Goal: Task Accomplishment & Management: Manage account settings

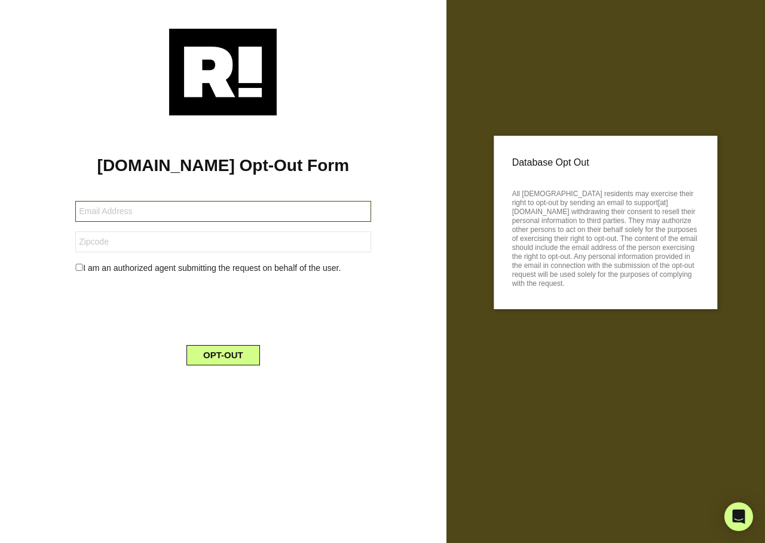
type input "[EMAIL_ADDRESS][DOMAIN_NAME]"
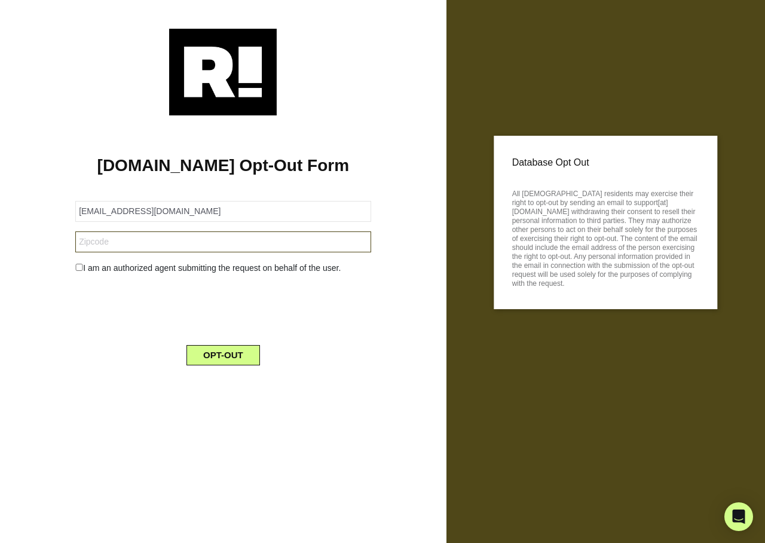
type input "44287"
